Goal: Entertainment & Leisure: Browse casually

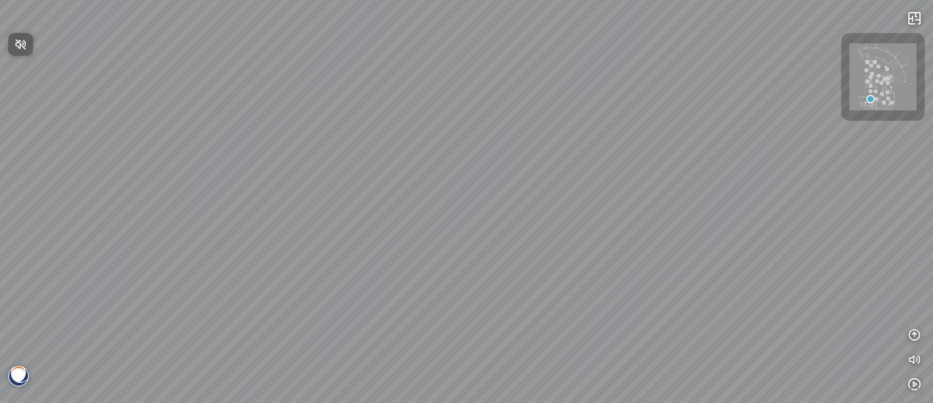
click at [463, 237] on div at bounding box center [466, 201] width 933 height 403
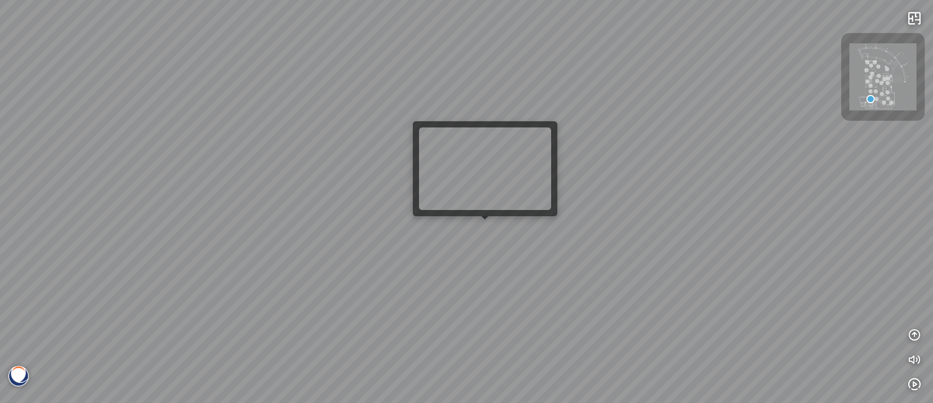
click at [484, 226] on div at bounding box center [466, 201] width 933 height 403
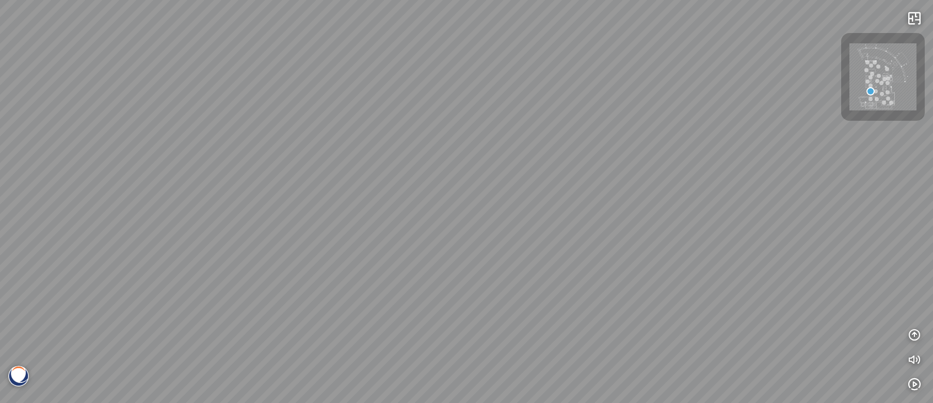
click at [485, 226] on div at bounding box center [466, 201] width 933 height 403
click at [484, 226] on div "Venatino® - BQ8660 Nero Marquina® - BQ8740 Venatino® - BQ8660" at bounding box center [466, 201] width 933 height 403
click at [266, 242] on div "Venatino® - BQ8660 Nero Marquina® - BQ8740 Venatino® - BQ8660" at bounding box center [466, 201] width 933 height 403
click at [327, 190] on div "Venatino® - BQ8660 Nero Marquina® - BQ8740 Venatino® - BQ8660" at bounding box center [466, 201] width 933 height 403
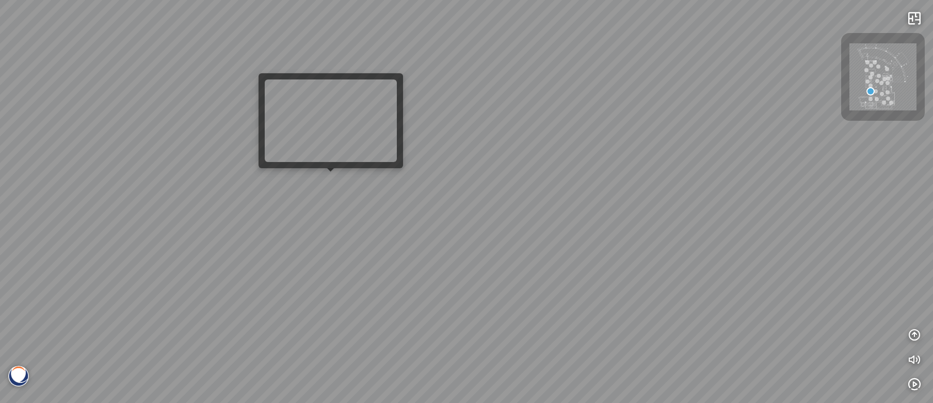
click at [331, 183] on div "Venatino® - BQ8660 Nero Marquina® - BQ8740 Venatino® - BQ8660" at bounding box center [466, 201] width 933 height 403
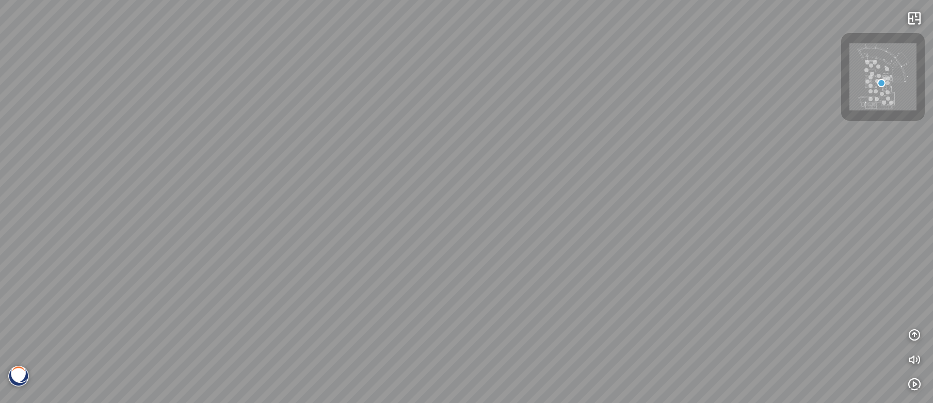
click at [331, 183] on div at bounding box center [466, 201] width 933 height 403
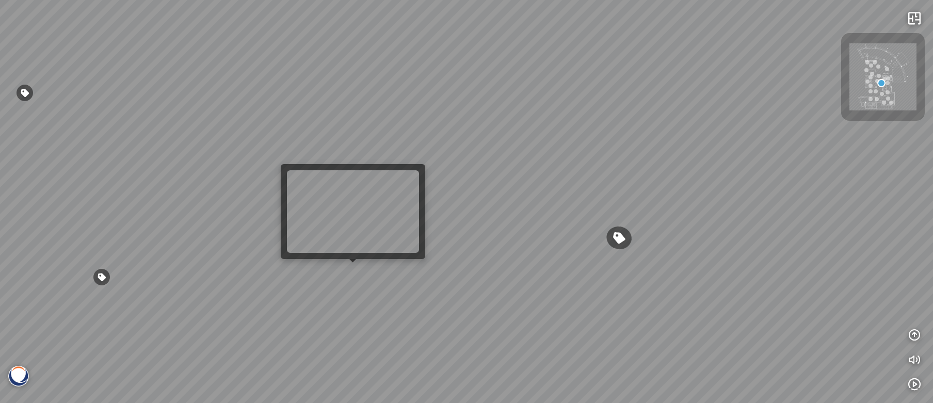
click at [339, 283] on div "Greylac® - BQ8738 Venatino® - BQ8660 White Fusion™ - BQ8825" at bounding box center [466, 201] width 933 height 403
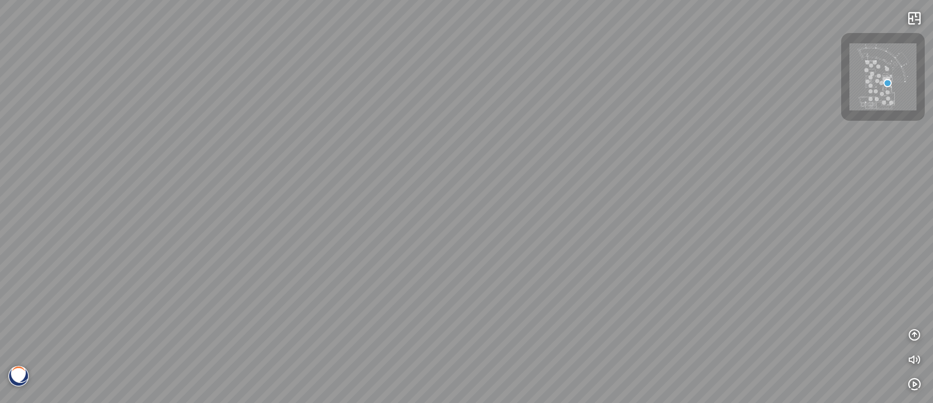
click at [341, 280] on div at bounding box center [466, 201] width 933 height 403
click at [375, 242] on div "Greylac® - BQ8738 Venatino® - BQ8660 White Fusion™ - BQ8825 Venatino® - BQ8660 …" at bounding box center [466, 201] width 933 height 403
click at [456, 260] on div "Greylac® - BQ8738 Venatino® - BQ8660 White Fusion™ - BQ8825 Venatino® - BQ8660 …" at bounding box center [466, 201] width 933 height 403
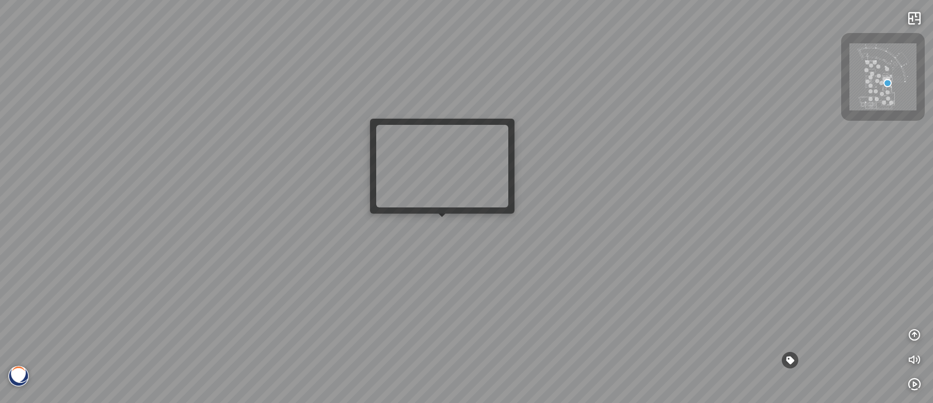
click at [453, 234] on div "Greylac® - BQ8738 Venatino® - BQ8660 White Fusion™ - BQ8825 Venatino® - BQ8660 …" at bounding box center [466, 201] width 933 height 403
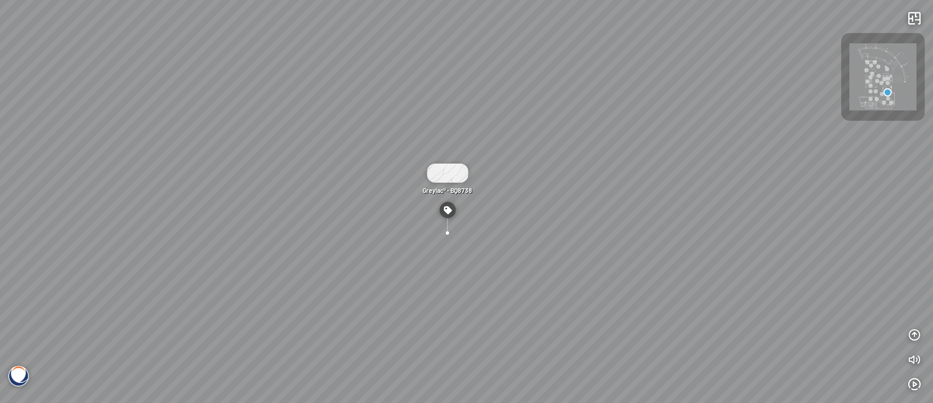
click at [281, 129] on div "Greylac® - BQ8738" at bounding box center [466, 201] width 933 height 403
click at [243, 159] on div "Greylac® - BQ8738" at bounding box center [466, 201] width 933 height 403
click at [244, 168] on div "Greylac® - BQ8738" at bounding box center [466, 201] width 933 height 403
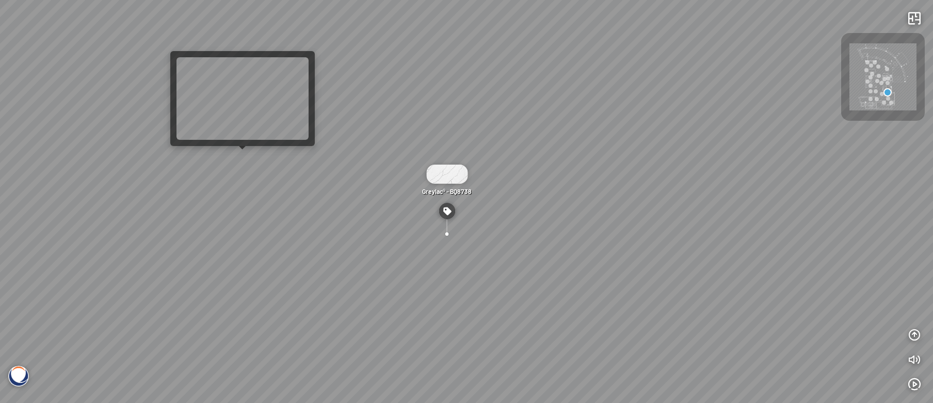
click at [244, 161] on div "Greylac® - BQ8738" at bounding box center [466, 201] width 933 height 403
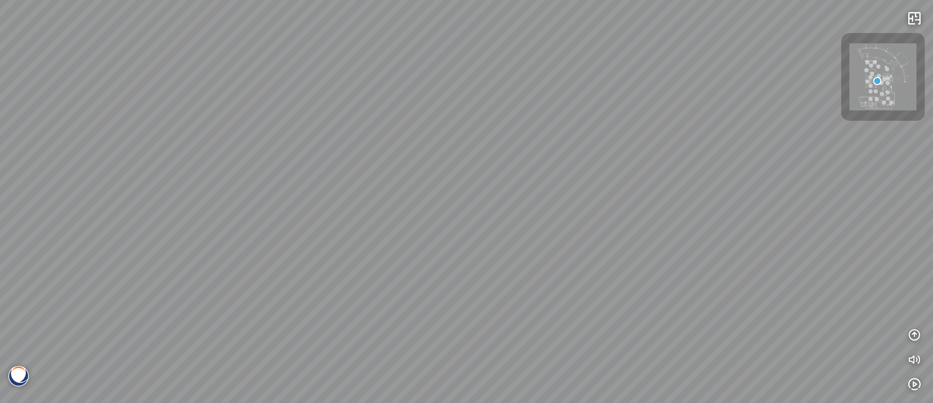
click at [295, 357] on div at bounding box center [466, 201] width 933 height 403
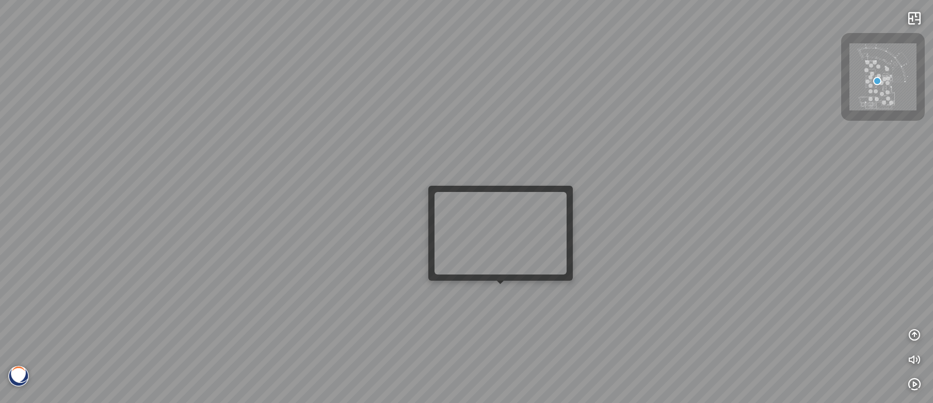
click at [500, 296] on div at bounding box center [466, 201] width 933 height 403
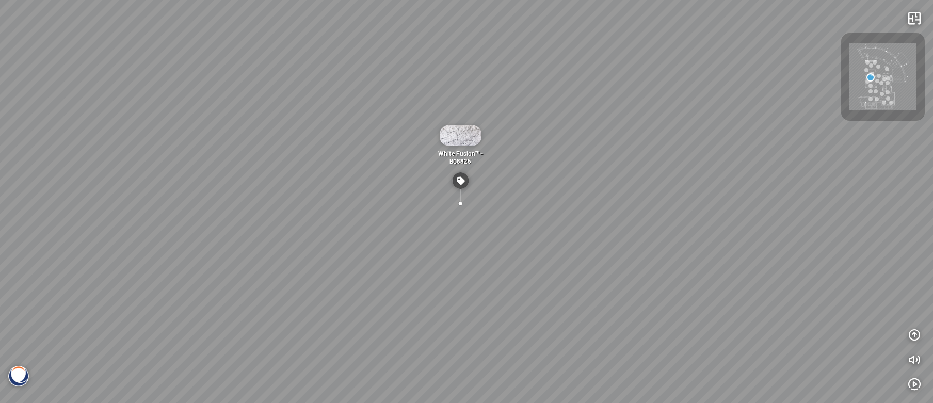
click at [147, 205] on div "White Fusion™ - BQ8825 Acacia™ - BQ9610 Eramosa® - BQ9602 White Fusion™ - BQ8825" at bounding box center [466, 201] width 933 height 403
